Goal: Information Seeking & Learning: Find specific page/section

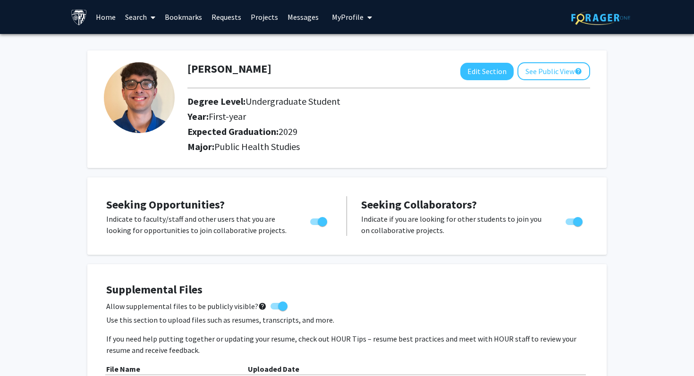
click at [140, 24] on link "Search" at bounding box center [140, 16] width 40 height 33
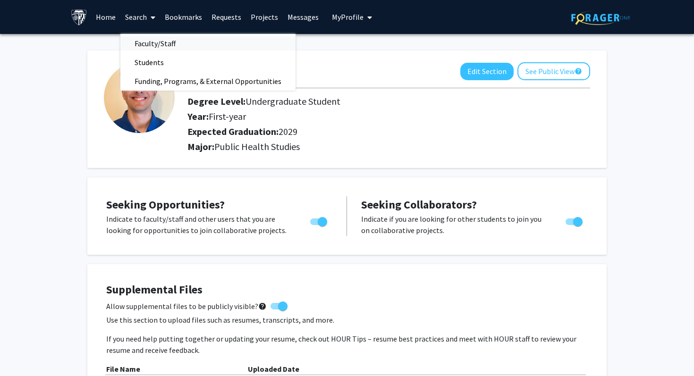
click at [146, 44] on span "Faculty/Staff" at bounding box center [154, 43] width 69 height 19
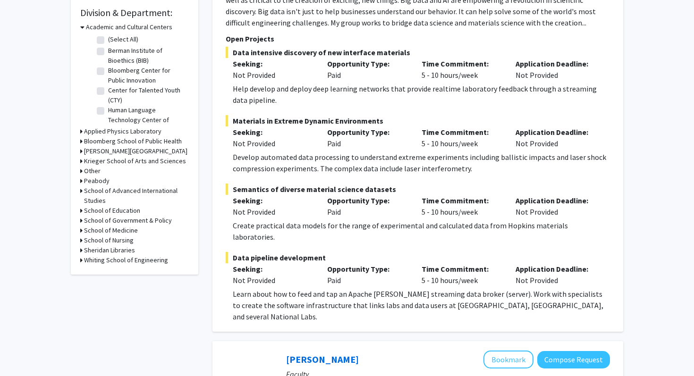
scroll to position [283, 0]
click at [127, 230] on h3 "School of Medicine" at bounding box center [111, 231] width 54 height 10
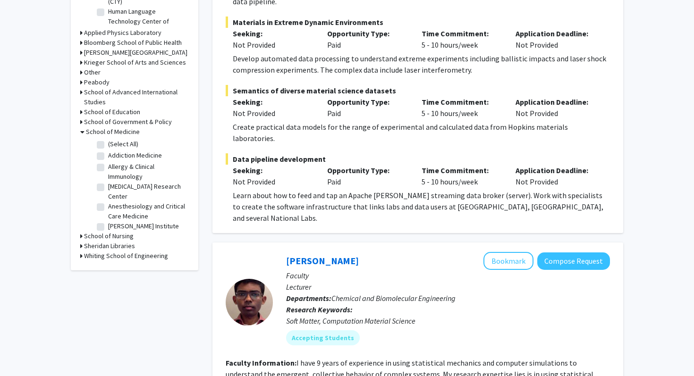
scroll to position [406, 0]
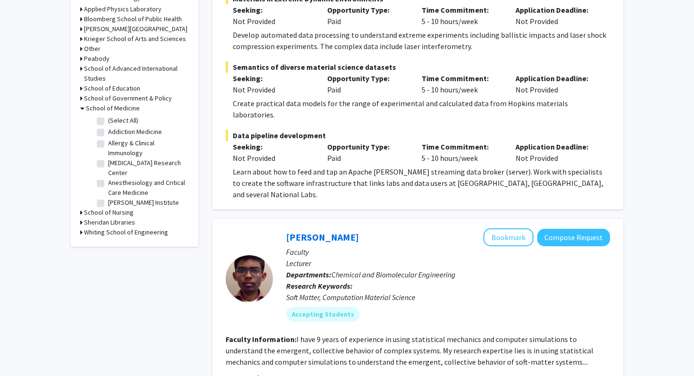
click at [108, 121] on label "(Select All)" at bounding box center [123, 121] width 30 height 10
click at [108, 121] on input "(Select All)" at bounding box center [111, 119] width 6 height 6
checkbox input "true"
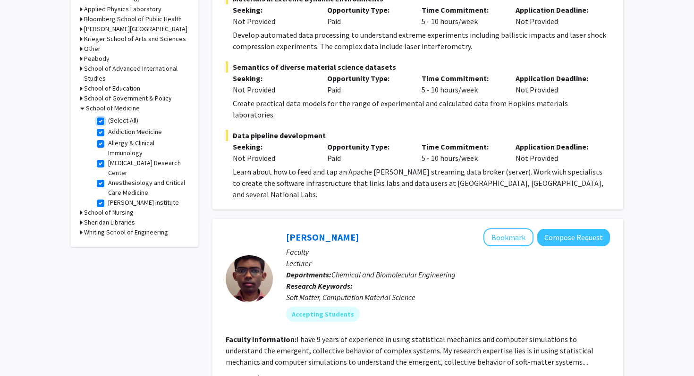
checkbox input "true"
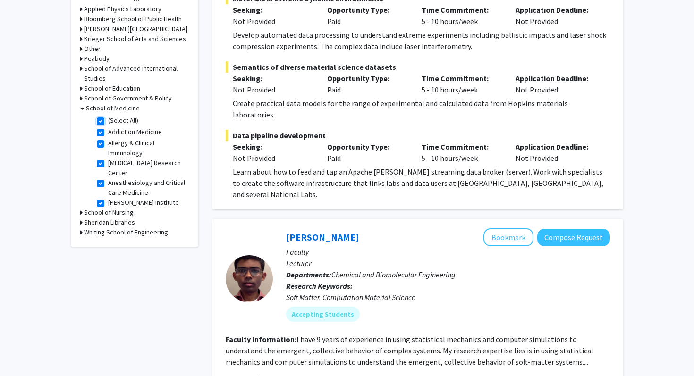
checkbox input "true"
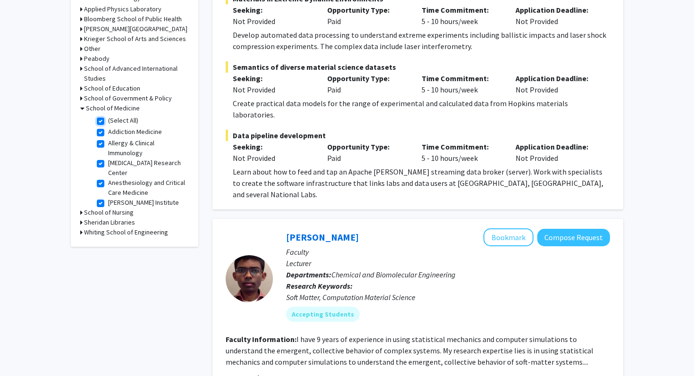
checkbox input "true"
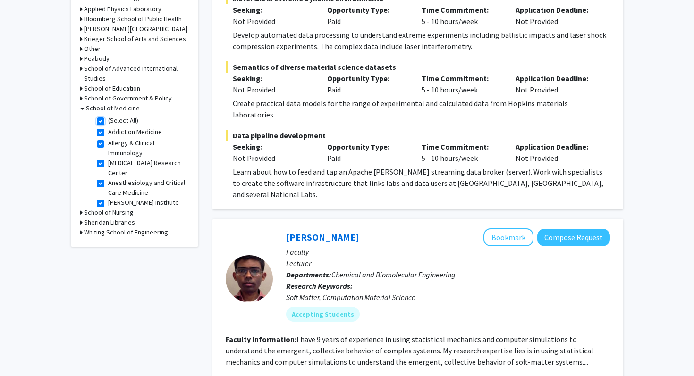
checkbox input "true"
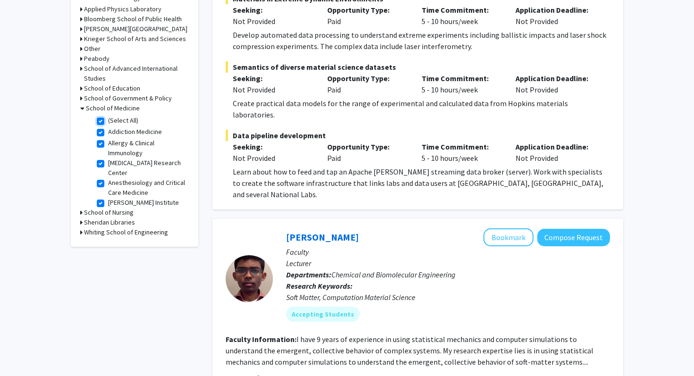
checkbox input "true"
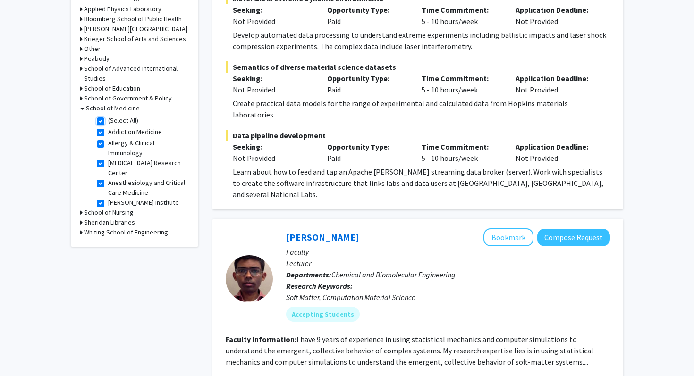
checkbox input "true"
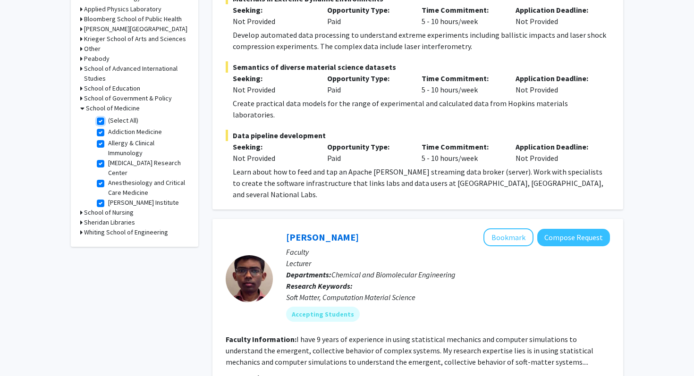
checkbox input "true"
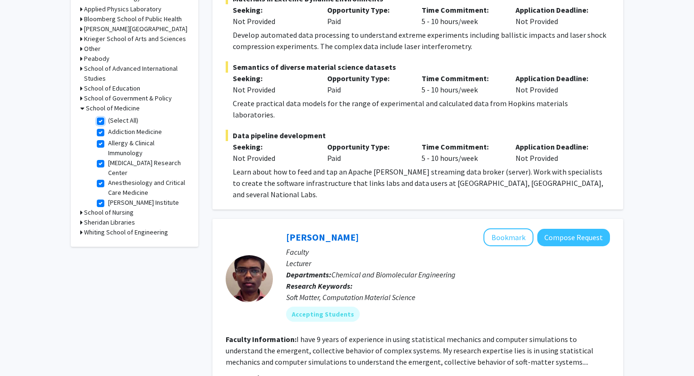
checkbox input "true"
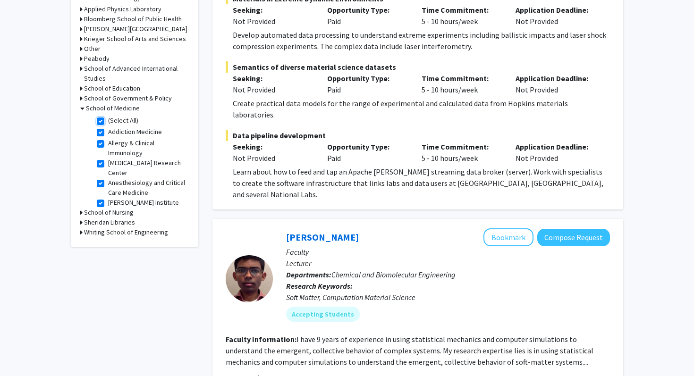
checkbox input "true"
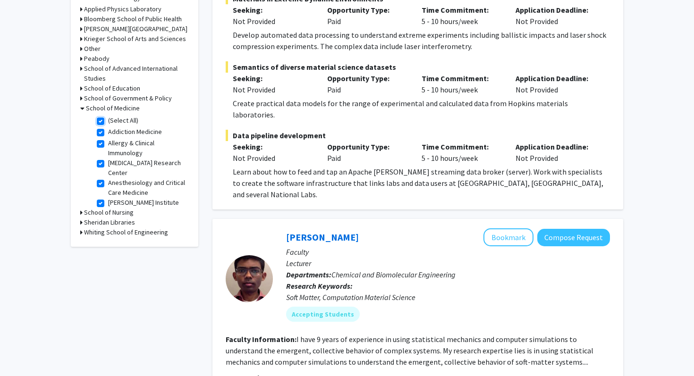
checkbox input "true"
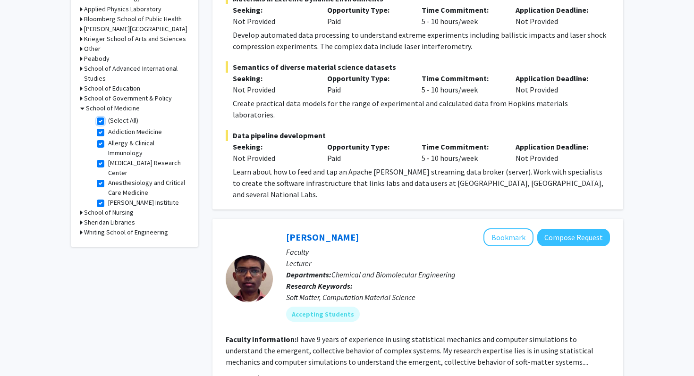
checkbox input "true"
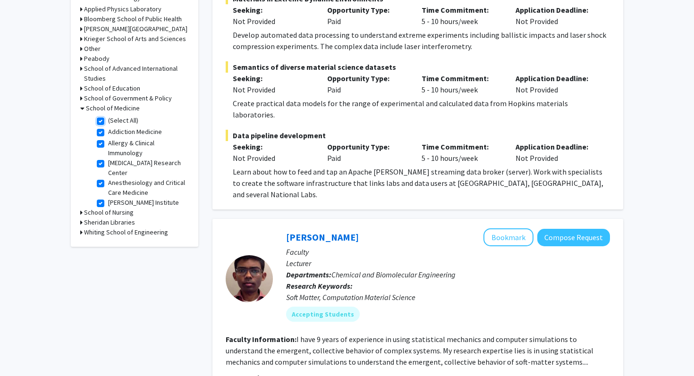
checkbox input "true"
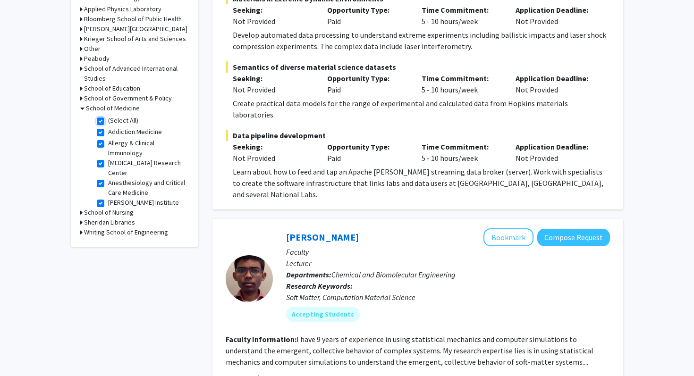
checkbox input "true"
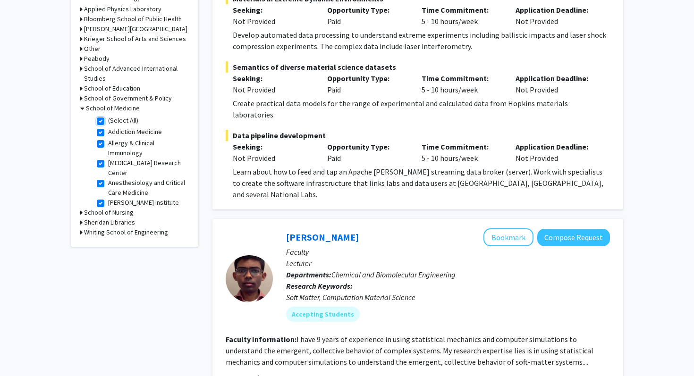
checkbox input "true"
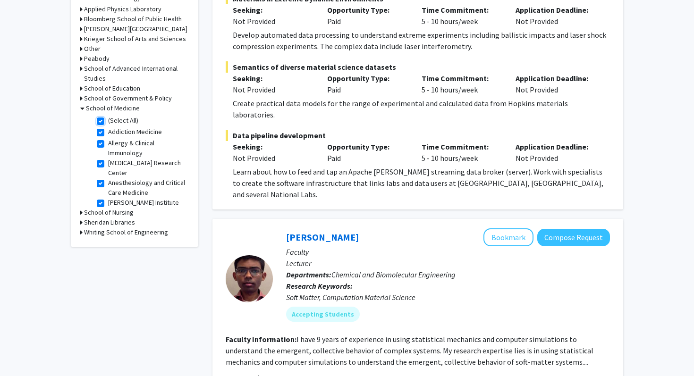
checkbox input "true"
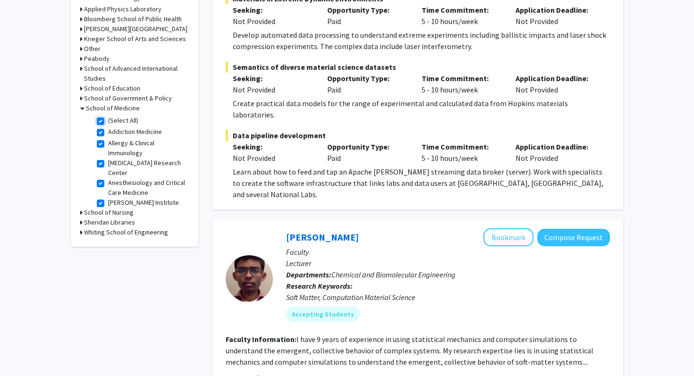
checkbox input "true"
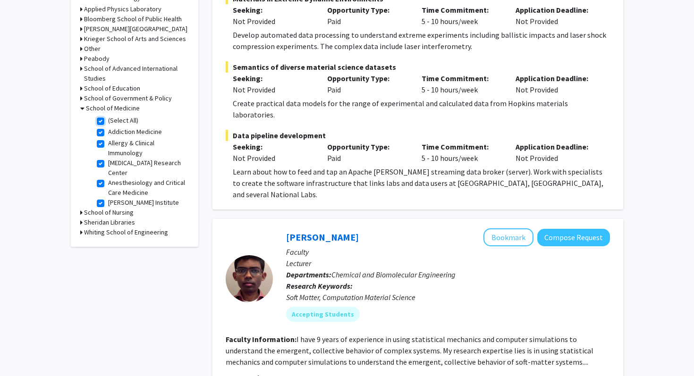
checkbox input "true"
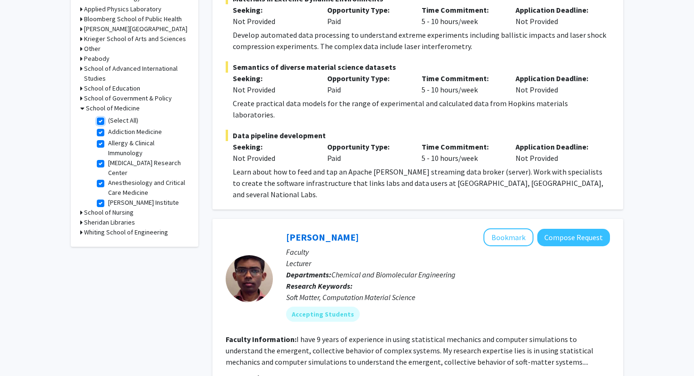
checkbox input "true"
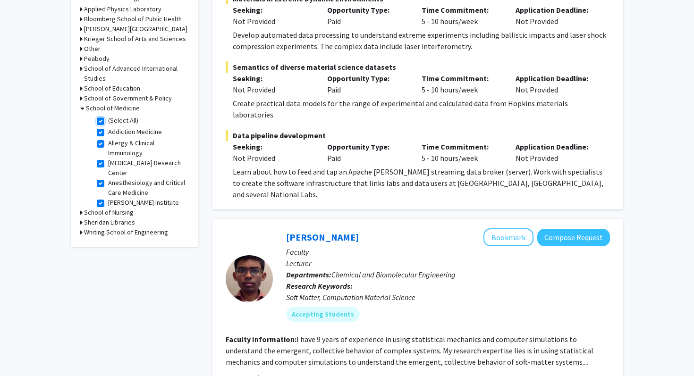
checkbox input "true"
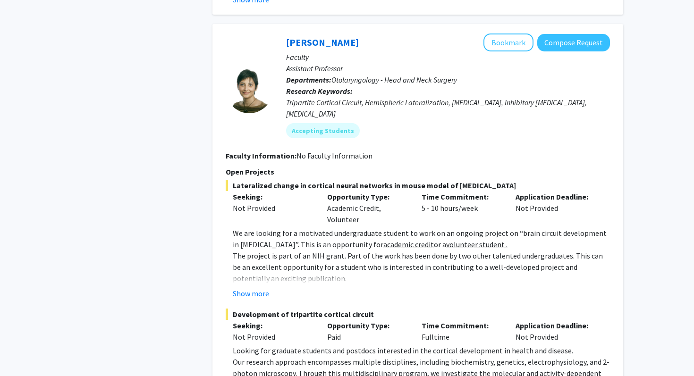
scroll to position [4218, 0]
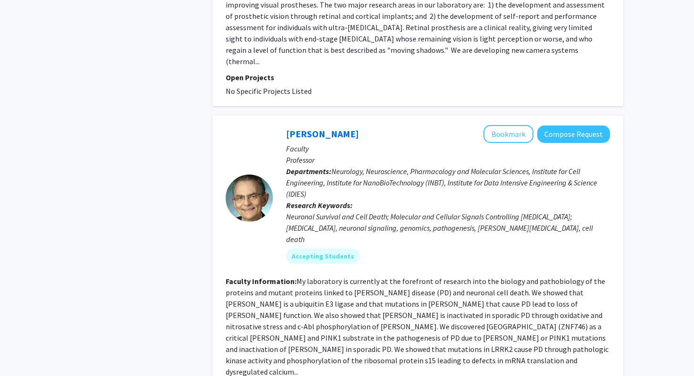
scroll to position [2302, 0]
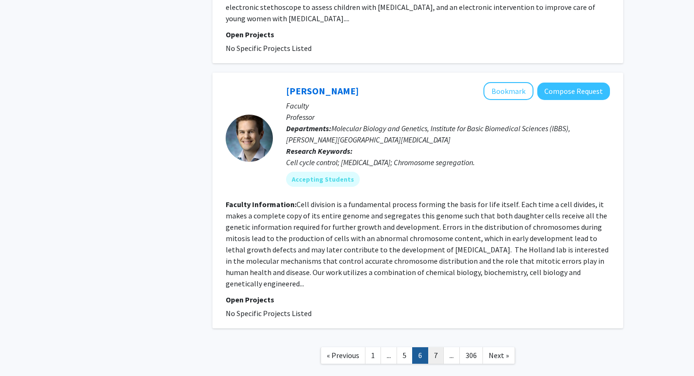
click at [441, 348] on link "7" at bounding box center [436, 356] width 16 height 17
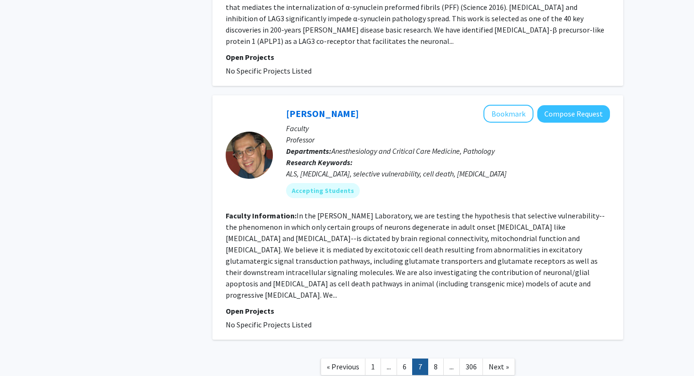
click at [441, 359] on link "8" at bounding box center [436, 367] width 16 height 17
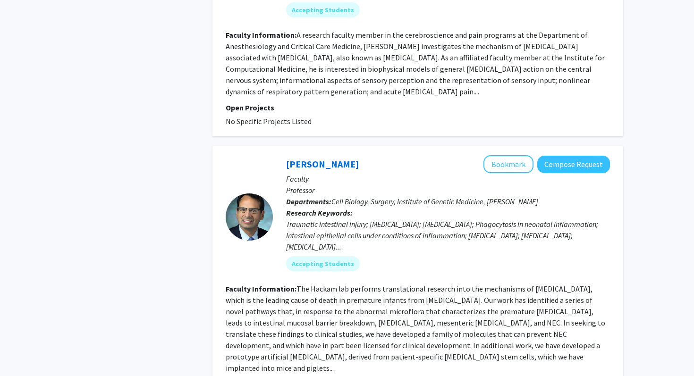
scroll to position [2173, 0]
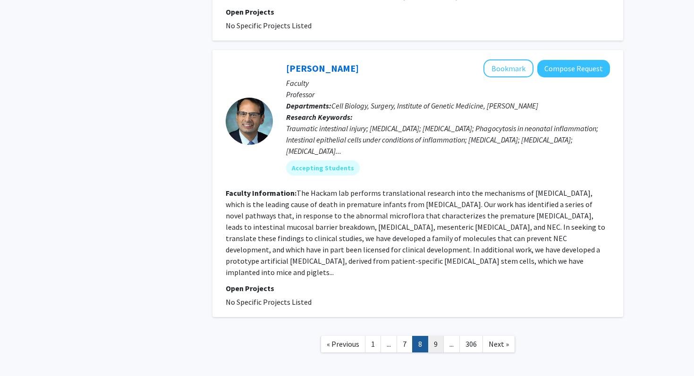
click at [439, 336] on link "9" at bounding box center [436, 344] width 16 height 17
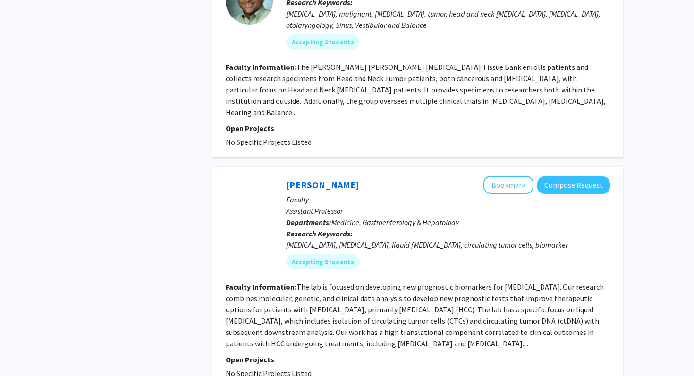
scroll to position [2007, 0]
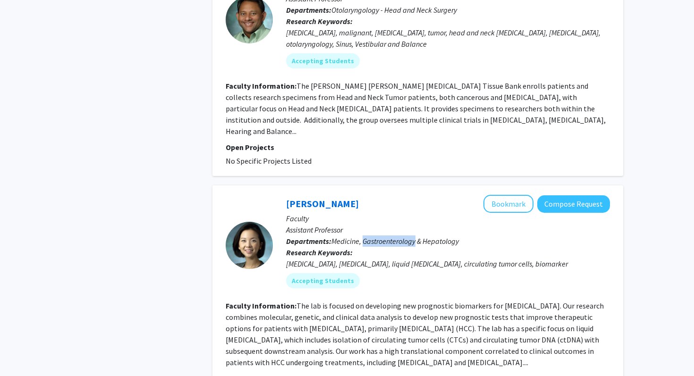
drag, startPoint x: 365, startPoint y: 150, endPoint x: 417, endPoint y: 150, distance: 51.5
click at [417, 237] on span "Medicine, Gastroenterology & Hepatology" at bounding box center [396, 241] width 128 height 9
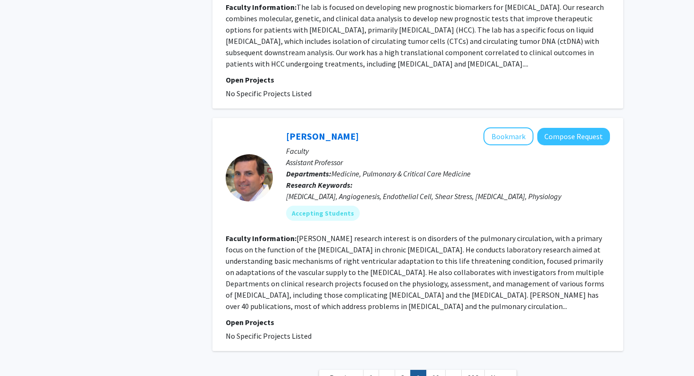
scroll to position [2306, 0]
click at [434, 370] on link "10" at bounding box center [436, 378] width 20 height 17
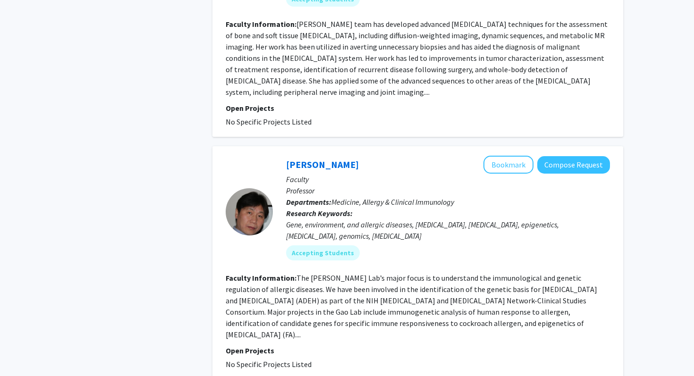
scroll to position [2165, 0]
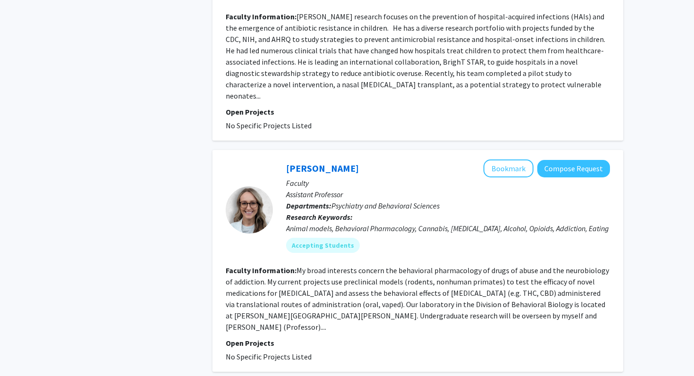
scroll to position [2249, 0]
